Goal: Task Accomplishment & Management: Use online tool/utility

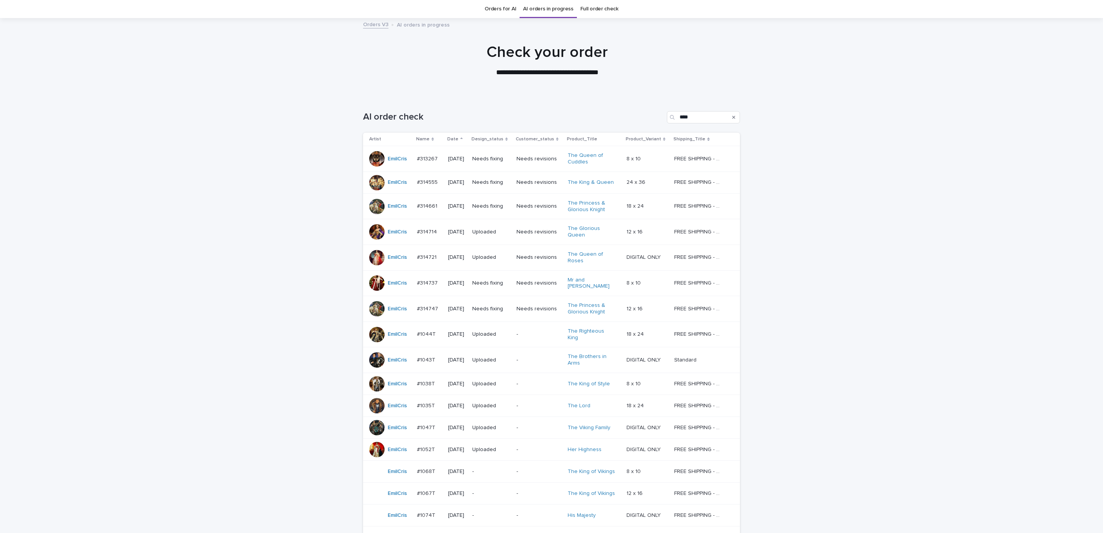
scroll to position [32, 0]
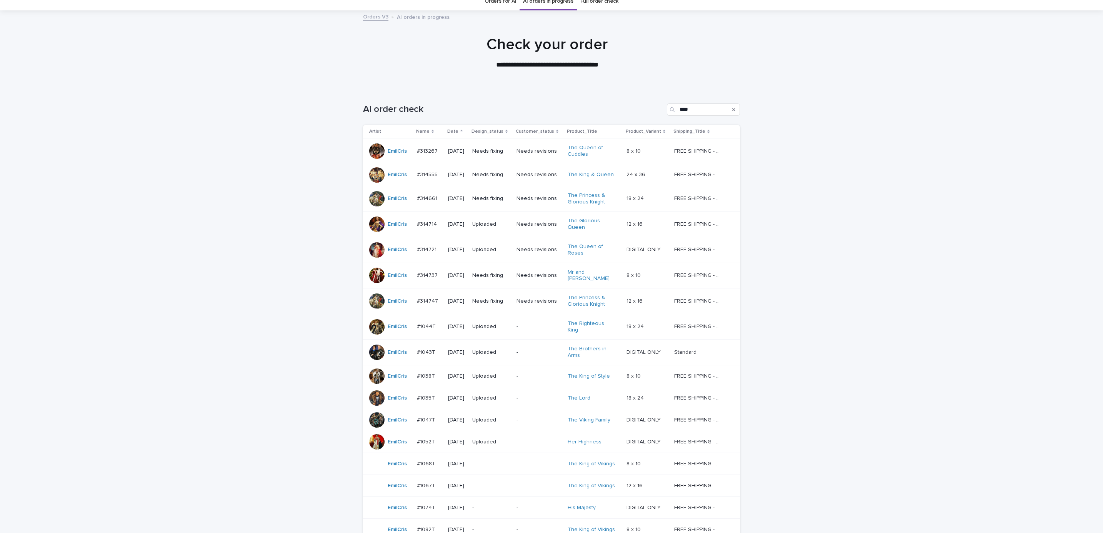
click at [496, 272] on p "Needs fixing" at bounding box center [491, 275] width 38 height 7
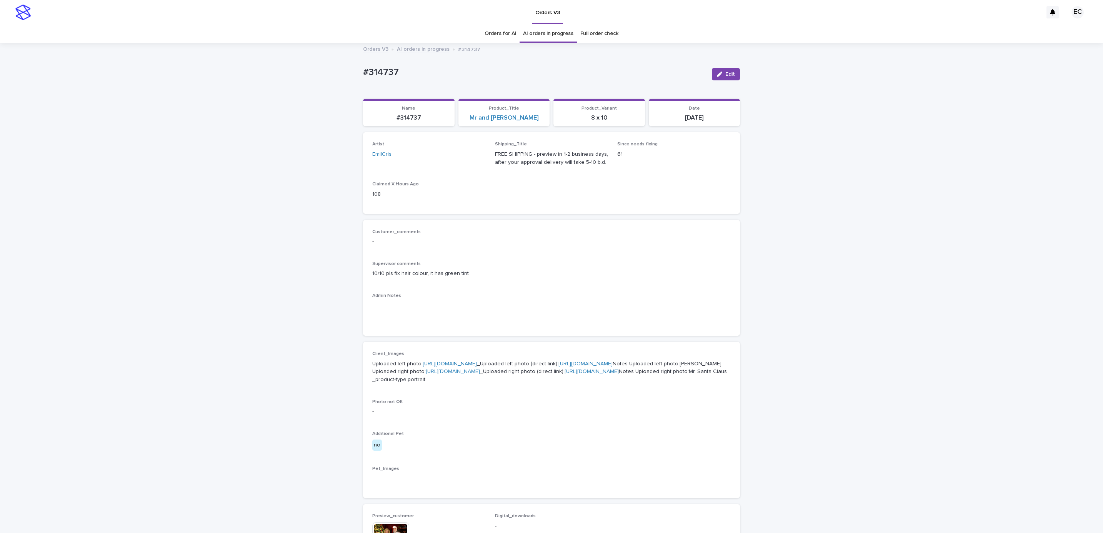
click at [829, 295] on div "Loading... Saving… Loading... Saving… #314737 Edit #314737 Edit Sorry, there wa…" at bounding box center [551, 412] width 1103 height 739
click at [748, 272] on div "Loading... Saving… Loading... Saving… #314737 Edit #314737 Edit Sorry, there wa…" at bounding box center [551, 412] width 1103 height 739
click at [769, 273] on div "Loading... Saving… Loading... Saving… #314737 Edit #314737 Edit Sorry, there wa…" at bounding box center [551, 412] width 1103 height 739
click at [725, 72] on span "Edit" at bounding box center [730, 74] width 10 height 5
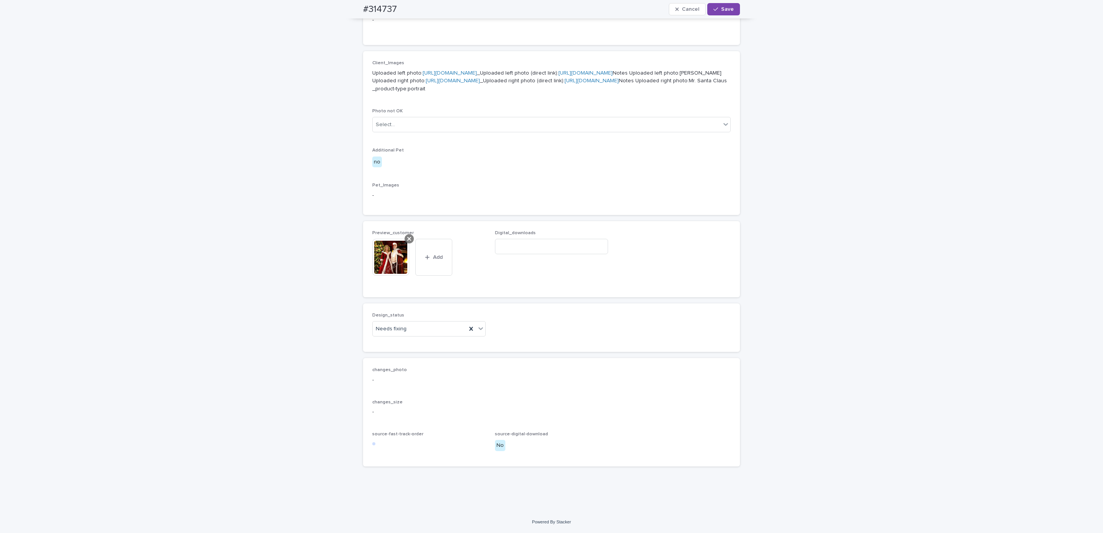
click at [407, 239] on icon at bounding box center [409, 239] width 4 height 4
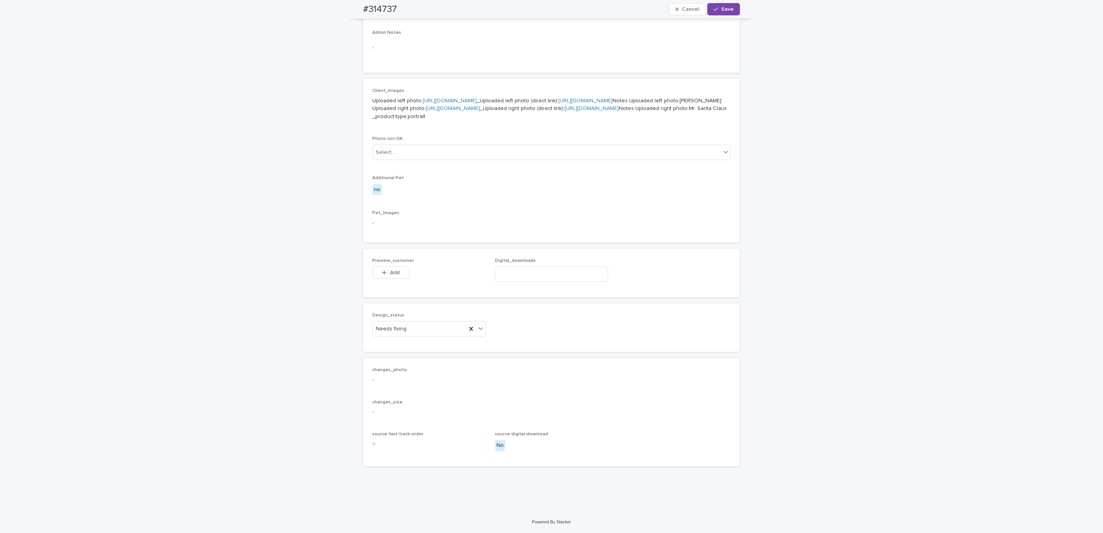
scroll to position [344, 0]
click at [390, 272] on span "Add" at bounding box center [395, 272] width 10 height 5
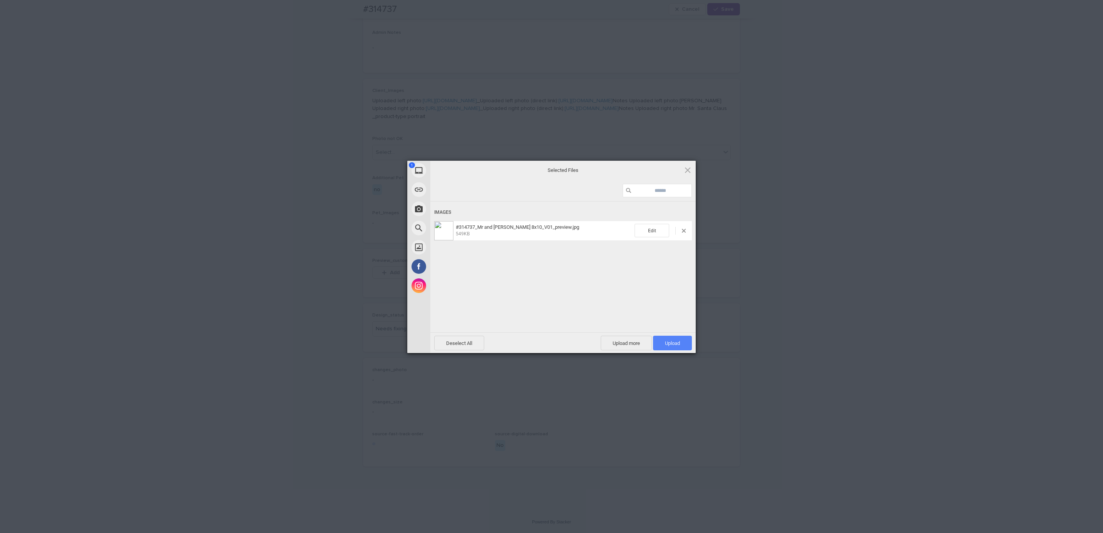
click at [681, 343] on span "Upload 1" at bounding box center [672, 343] width 39 height 15
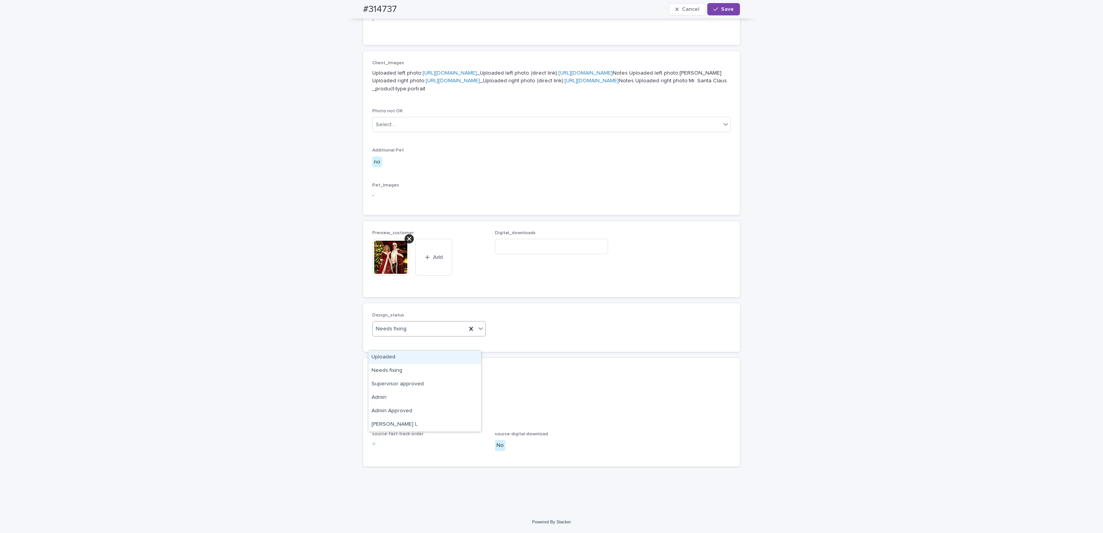
click at [434, 360] on div "Uploaded" at bounding box center [424, 357] width 113 height 13
click at [726, 9] on span "Save" at bounding box center [727, 9] width 13 height 5
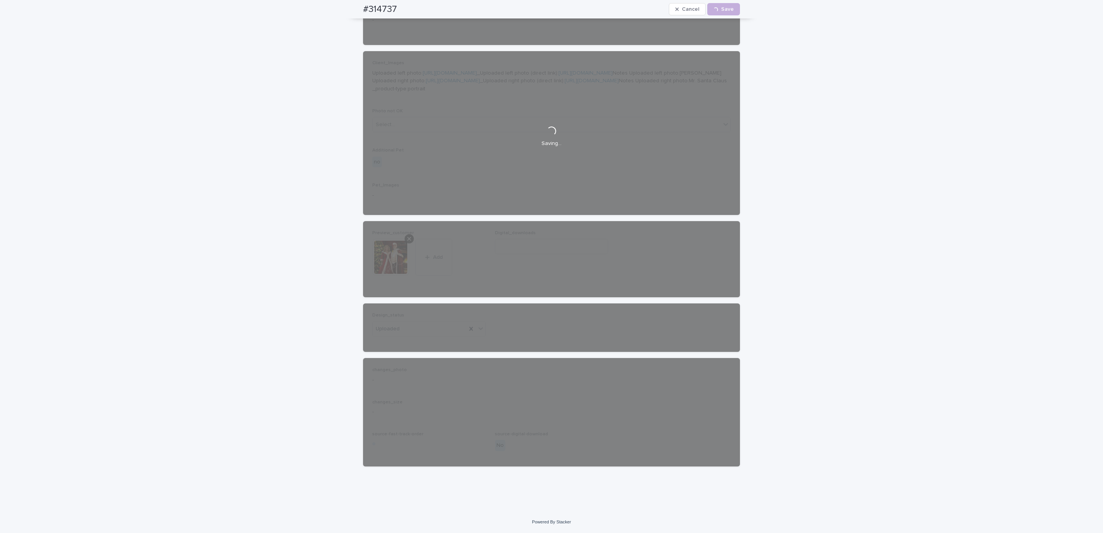
click at [347, 7] on div "#314737 Cancel Loading... Save" at bounding box center [552, 9] width 414 height 18
click at [398, 2] on div "#314737 Cancel Loading... Save" at bounding box center [551, 9] width 377 height 18
copy h2 "#314737"
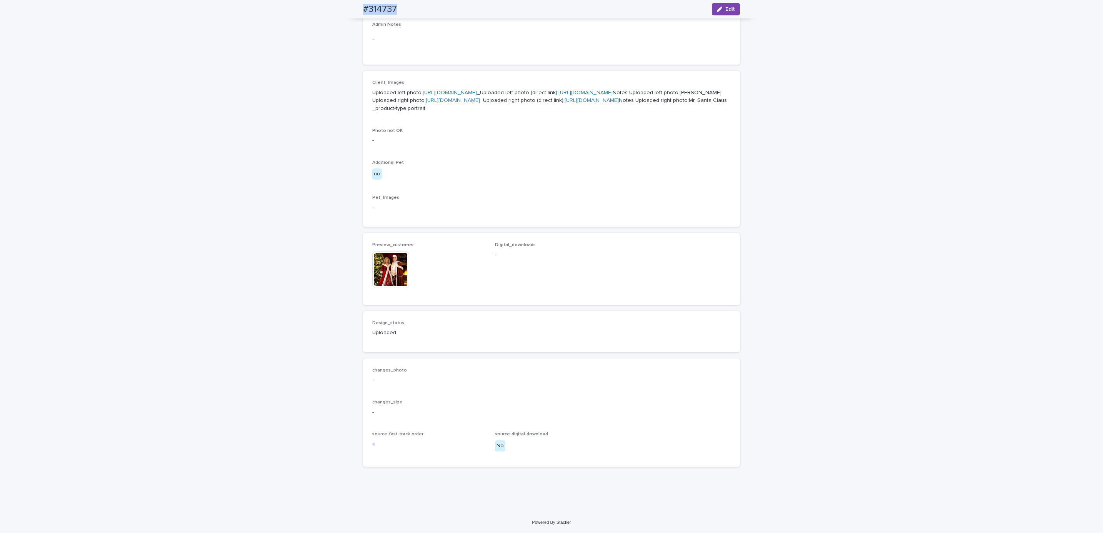
scroll to position [347, 0]
click at [89, 65] on div "Loading... Saving… Loading... Saving… #314737 Edit #314737 Edit Sorry, there wa…" at bounding box center [551, 141] width 1103 height 739
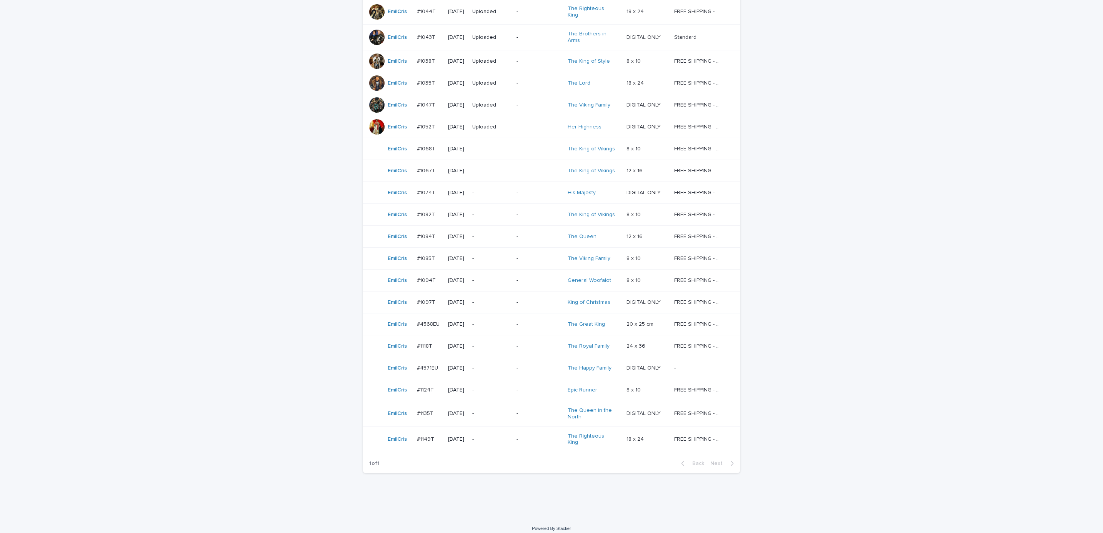
scroll to position [25, 0]
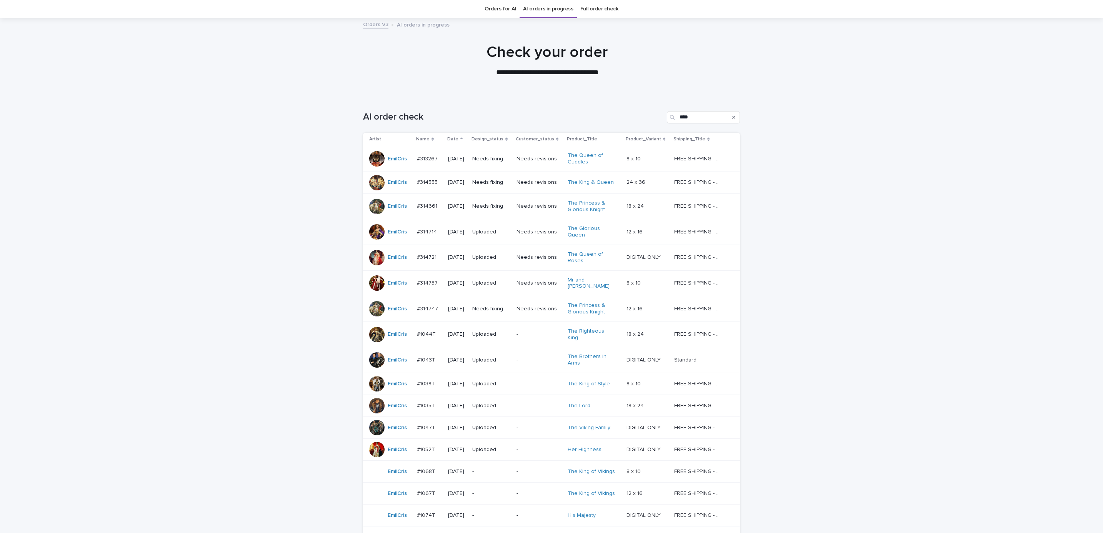
click at [897, 183] on div "Loading... Saving… Loading... Saving… AI order check **** Artist Name Date Desi…" at bounding box center [551, 468] width 1103 height 745
click at [898, 348] on div "Loading... Saving… Loading... Saving… AI order check **** Artist Name Date Desi…" at bounding box center [551, 468] width 1103 height 745
click at [501, 310] on td "Needs fixing" at bounding box center [491, 309] width 44 height 26
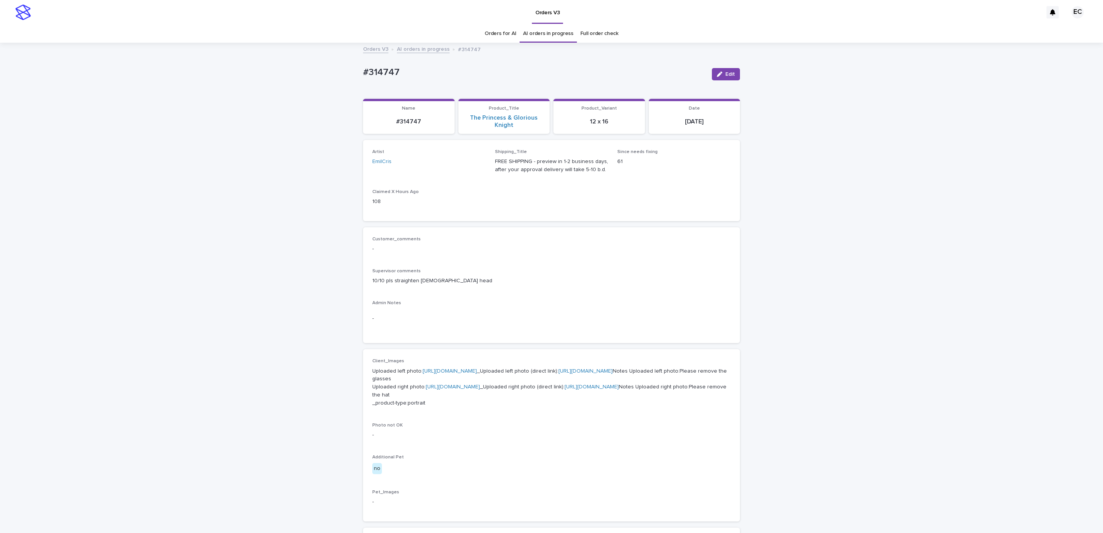
click at [885, 243] on div "Loading... Saving… Loading... Saving… #314747 Edit #314747 Edit Sorry, there wa…" at bounding box center [551, 424] width 1103 height 763
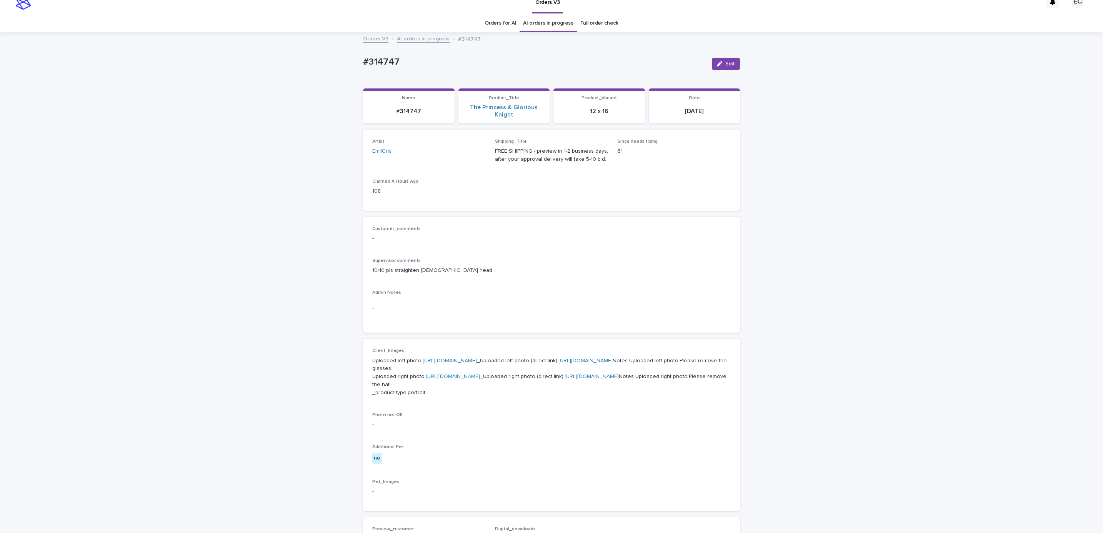
scroll to position [18, 0]
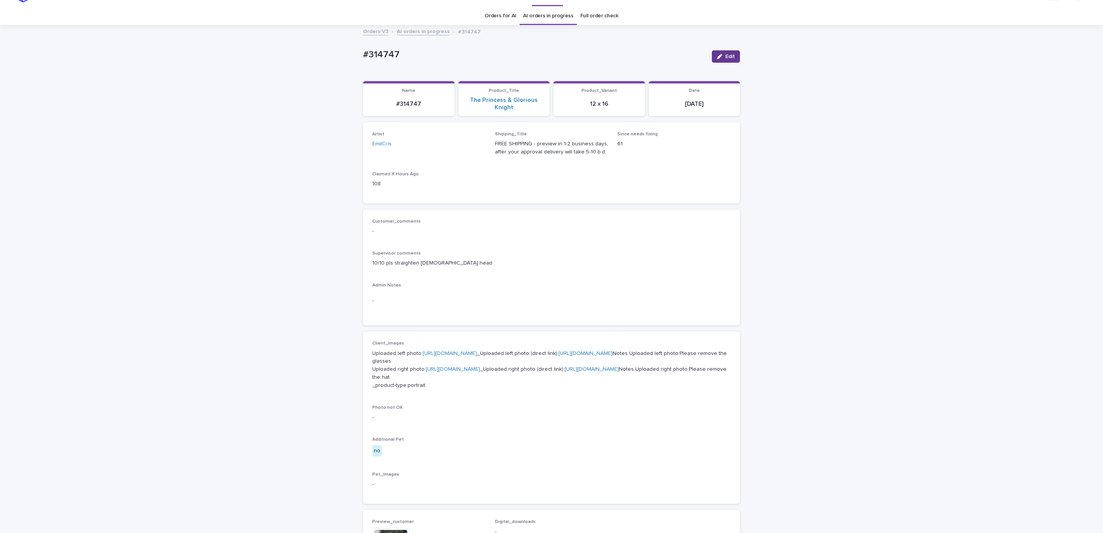
click at [725, 55] on span "Edit" at bounding box center [730, 56] width 10 height 5
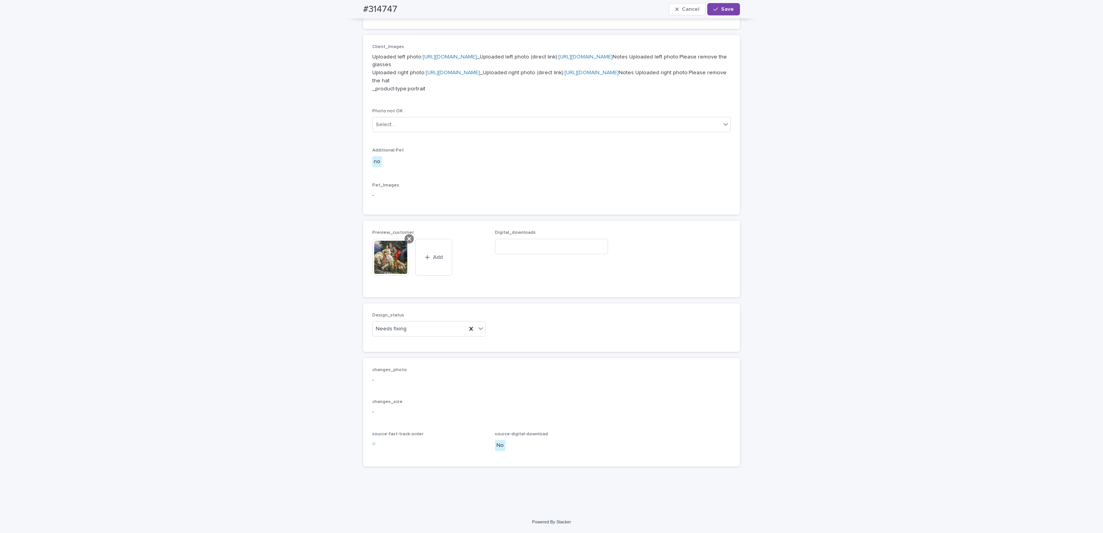
click at [405, 235] on div at bounding box center [409, 238] width 9 height 9
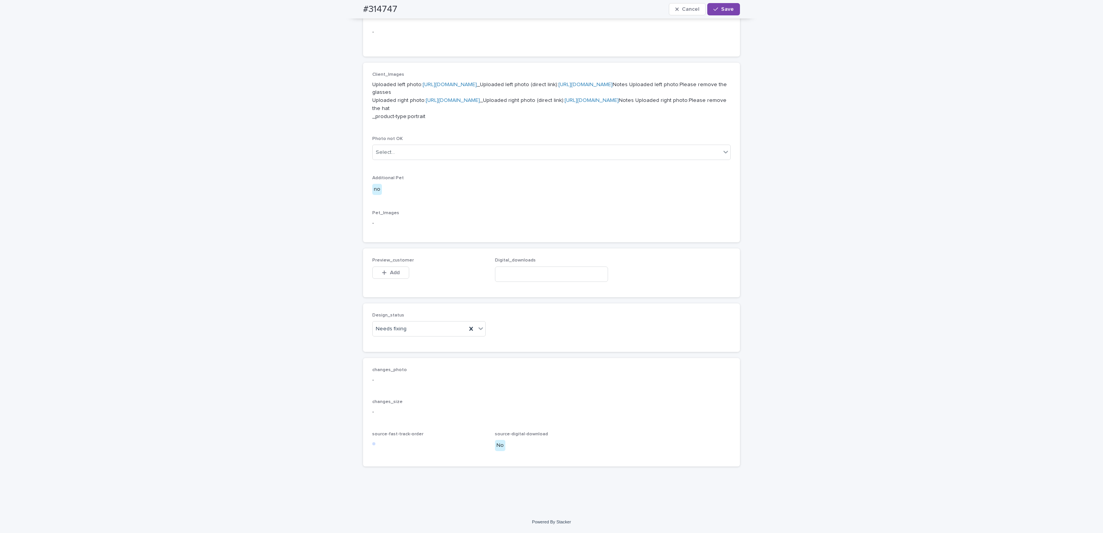
scroll to position [367, 0]
click at [392, 269] on button "Add" at bounding box center [390, 273] width 37 height 12
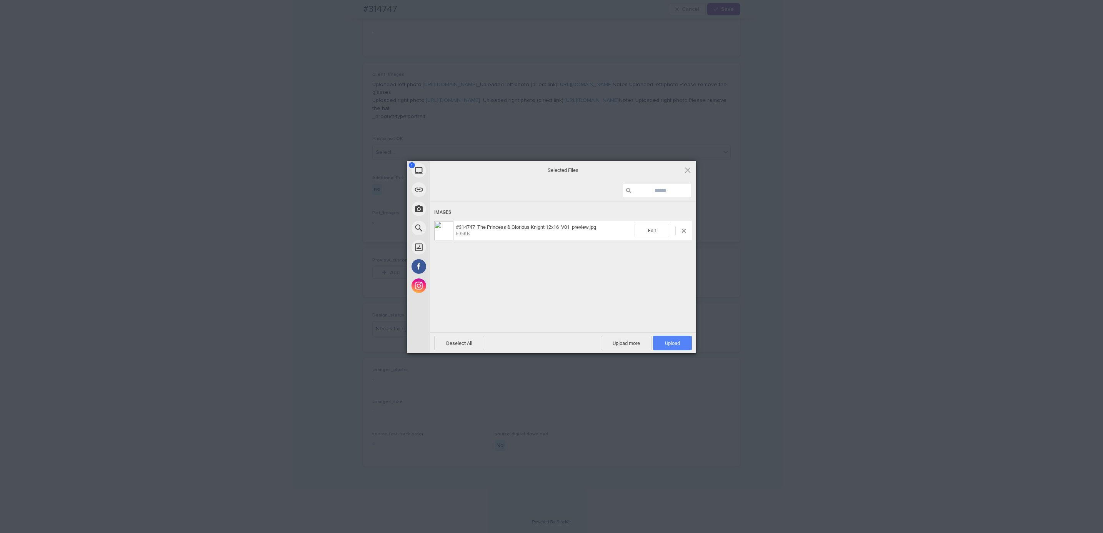
click at [680, 345] on span "Upload 1" at bounding box center [672, 343] width 15 height 6
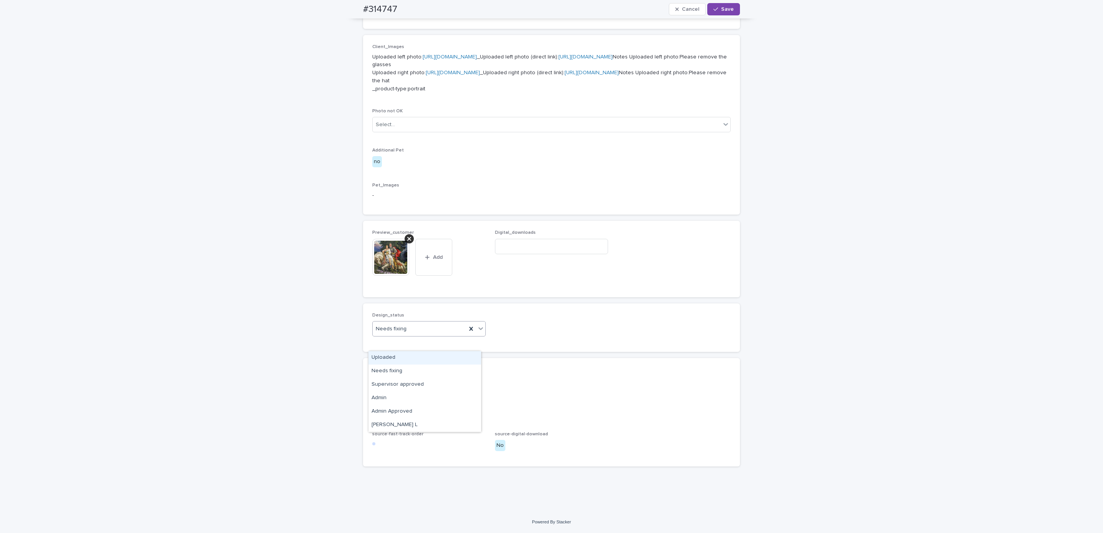
click at [435, 355] on div "Uploaded" at bounding box center [424, 357] width 113 height 13
click at [721, 10] on span "Save" at bounding box center [727, 9] width 13 height 5
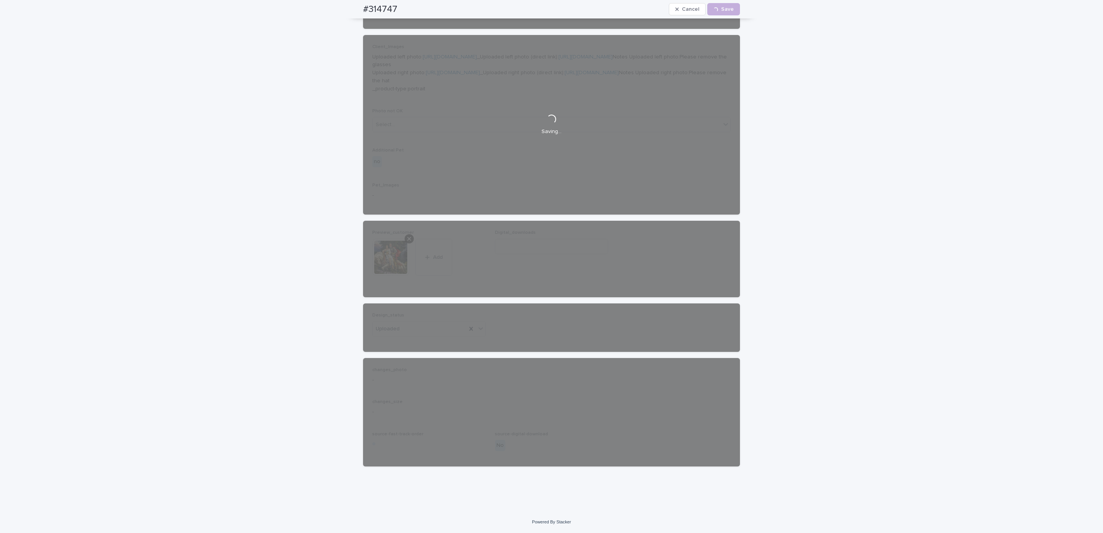
click at [353, 7] on div "#314747 Cancel Loading... Save" at bounding box center [552, 9] width 414 height 18
click at [404, 6] on div "#314747 Cancel Loading... Save" at bounding box center [551, 9] width 377 height 18
copy h2 "#314747"
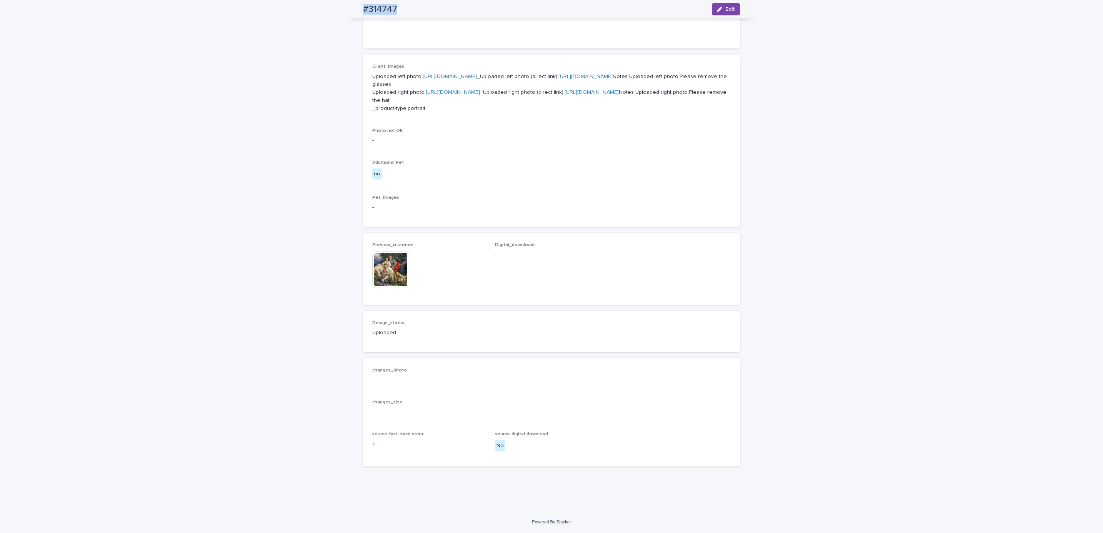
scroll to position [370, 0]
click at [72, 68] on div "Loading... Saving… Loading... Saving… #314747 Edit #314747 Edit Sorry, there wa…" at bounding box center [551, 130] width 1103 height 763
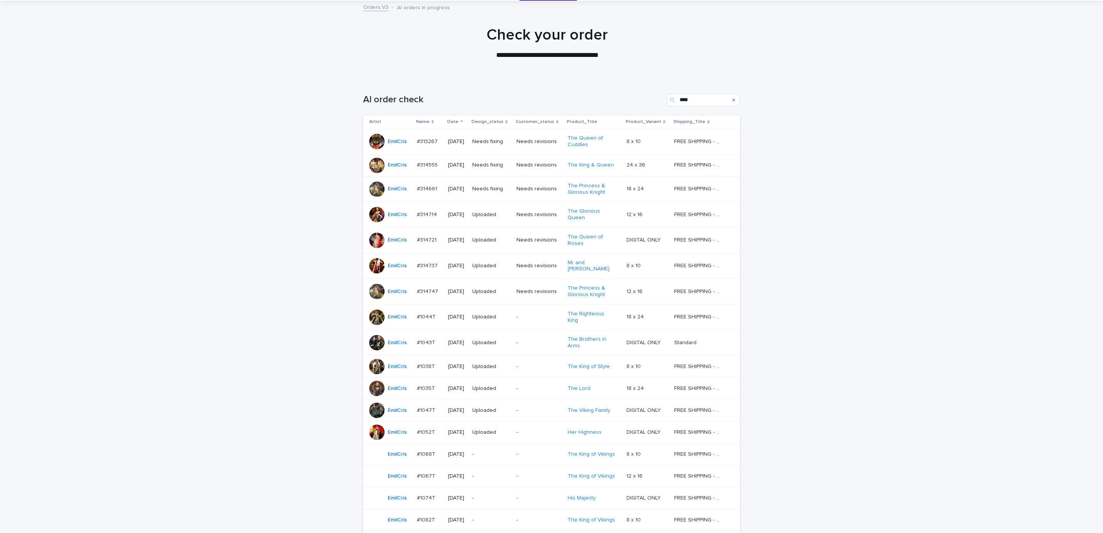
scroll to position [43, 0]
click at [493, 143] on p "Needs fixing" at bounding box center [491, 140] width 38 height 7
